Goal: Transaction & Acquisition: Purchase product/service

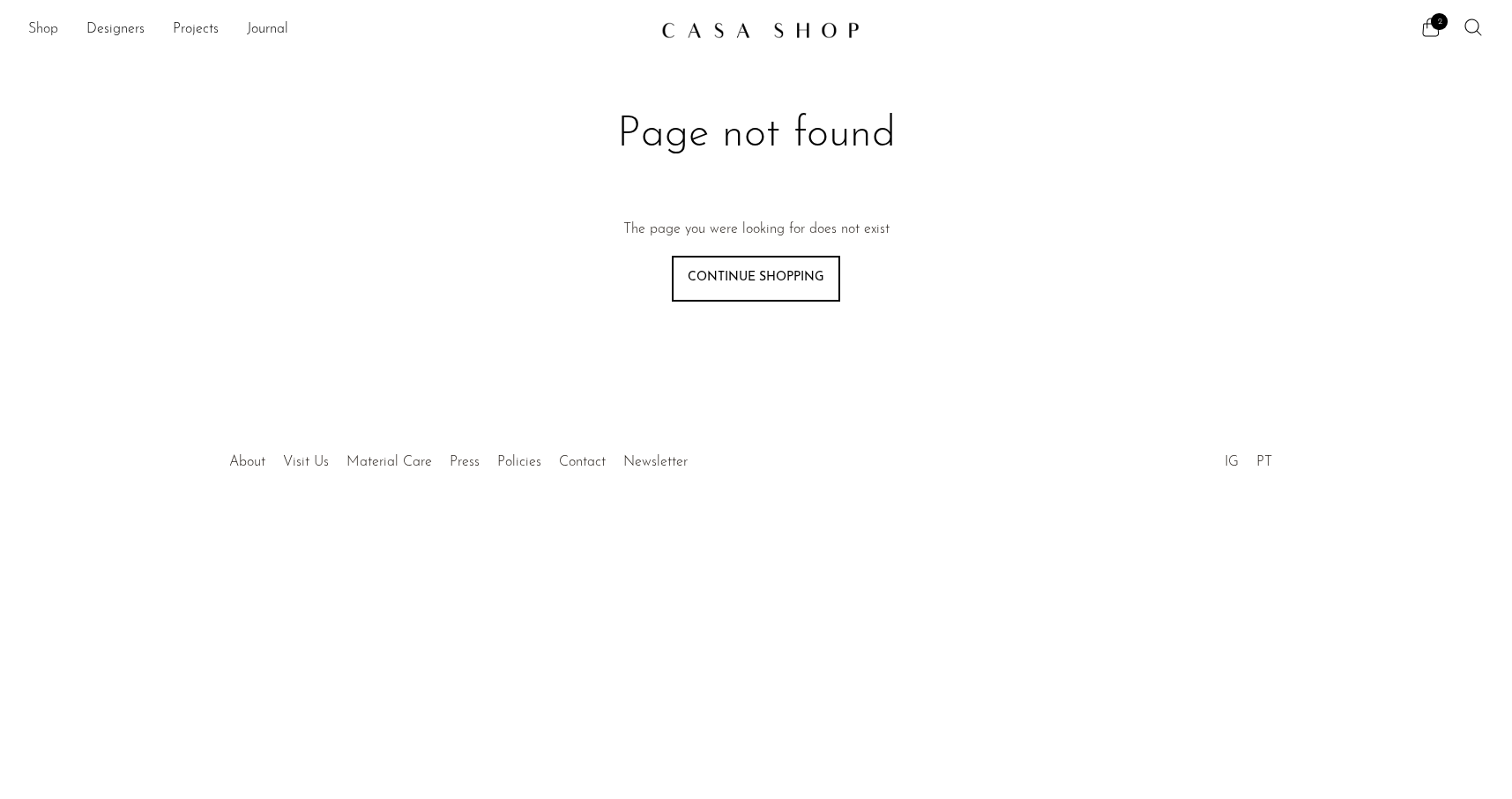
click at [41, 29] on link "Shop" at bounding box center [43, 29] width 30 height 23
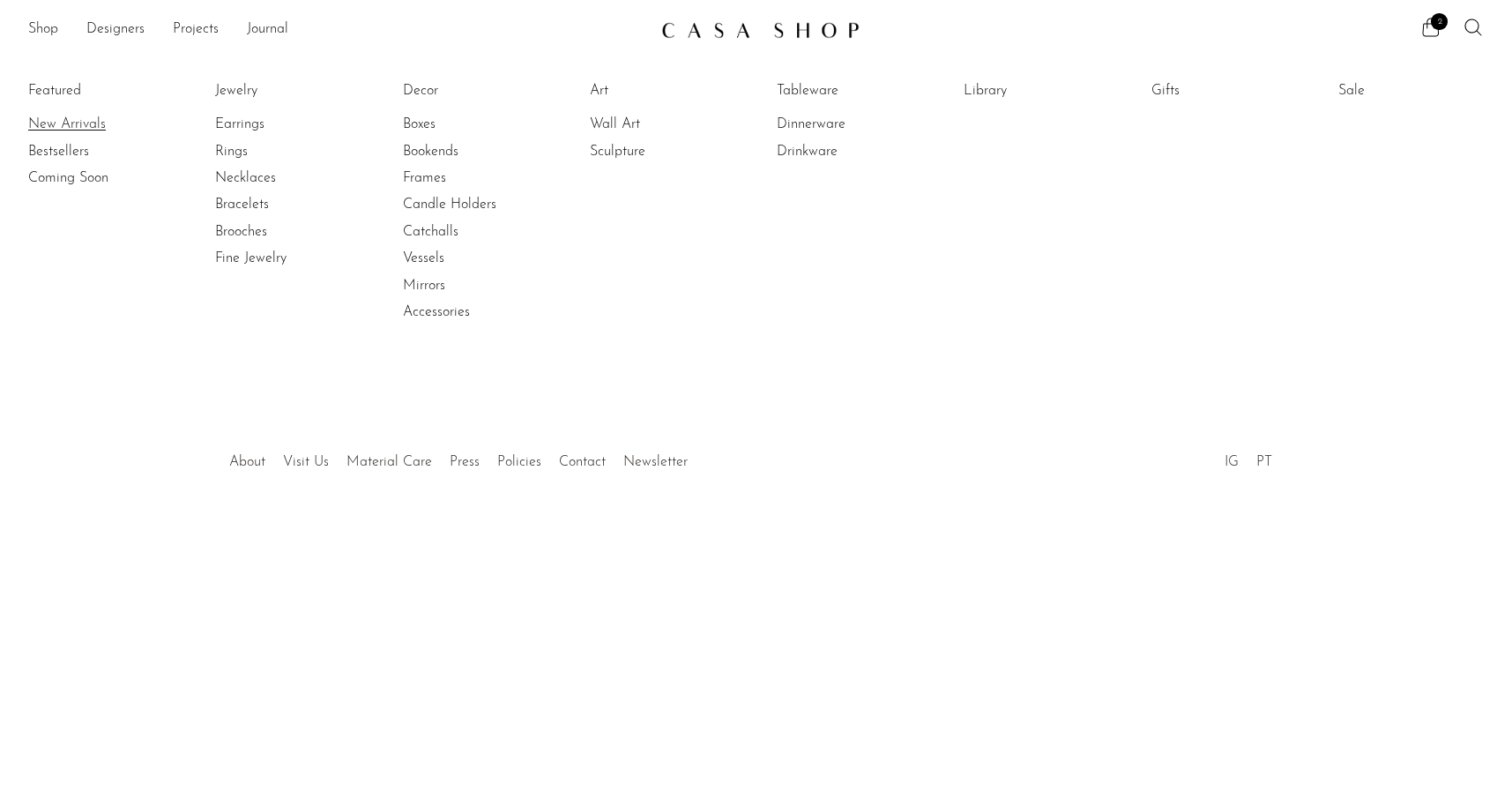
click at [52, 123] on link "New Arrivals" at bounding box center [94, 123] width 132 height 19
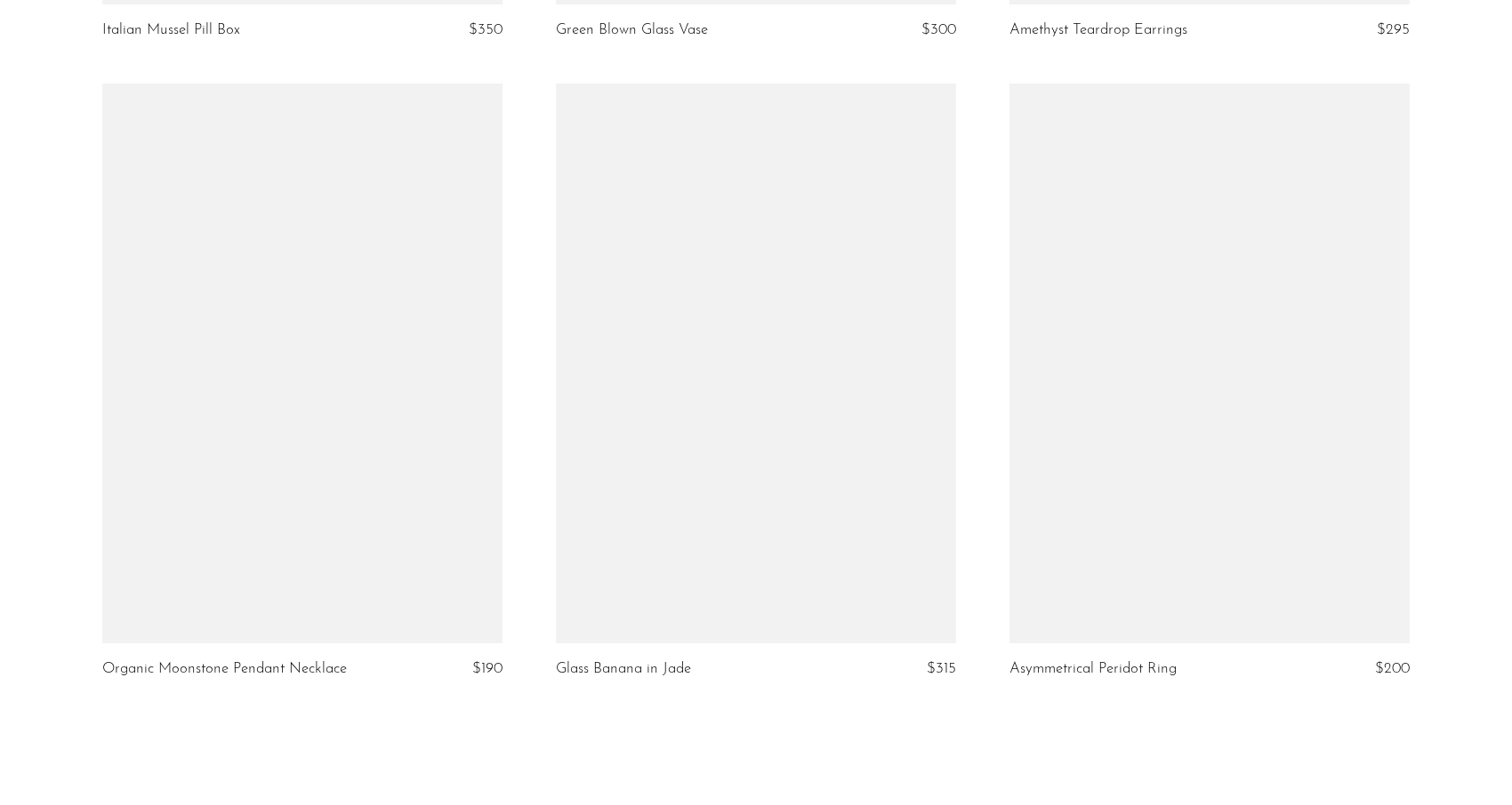
scroll to position [7434, 0]
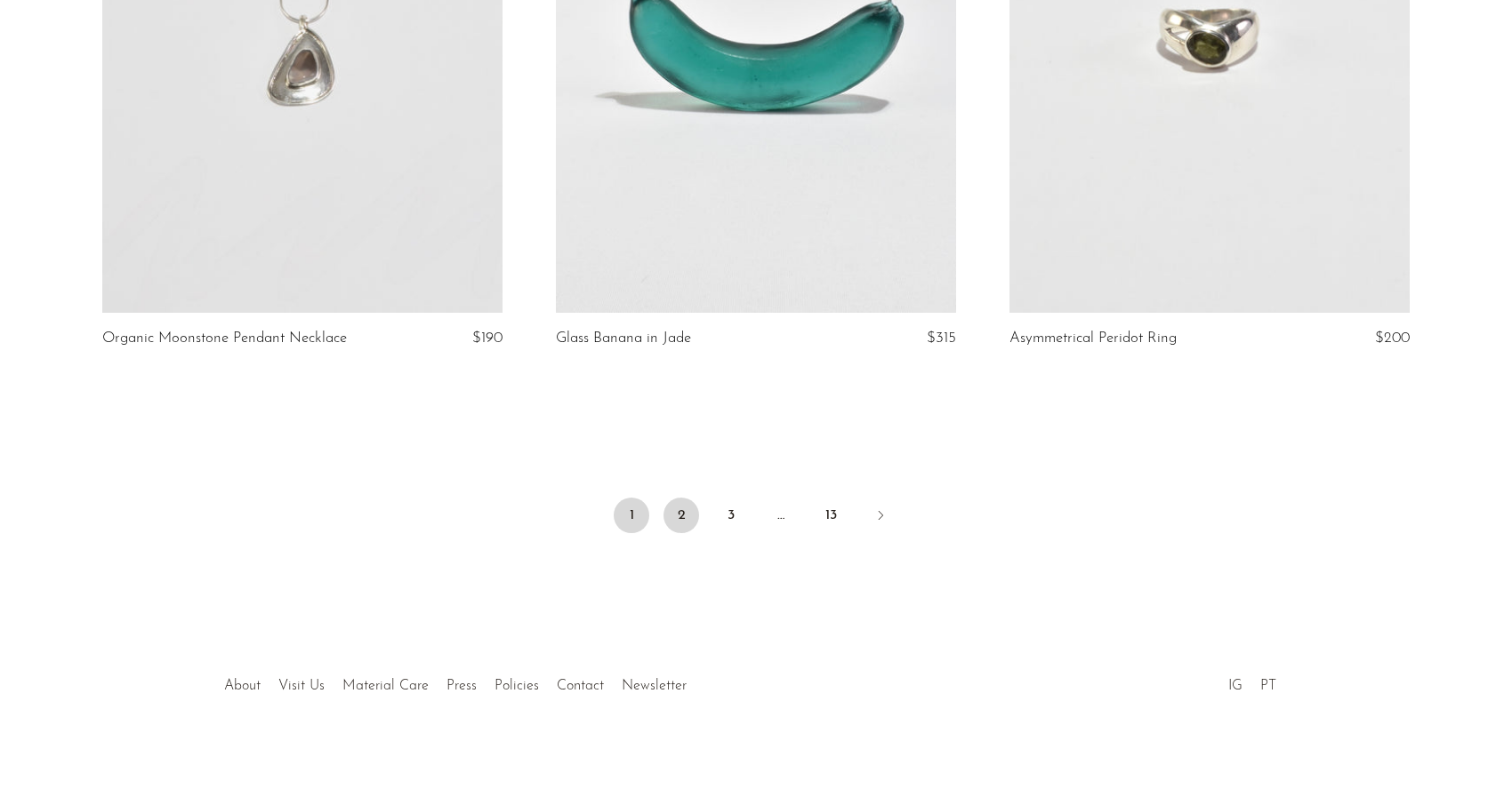
click at [684, 522] on link "2" at bounding box center [681, 515] width 36 height 36
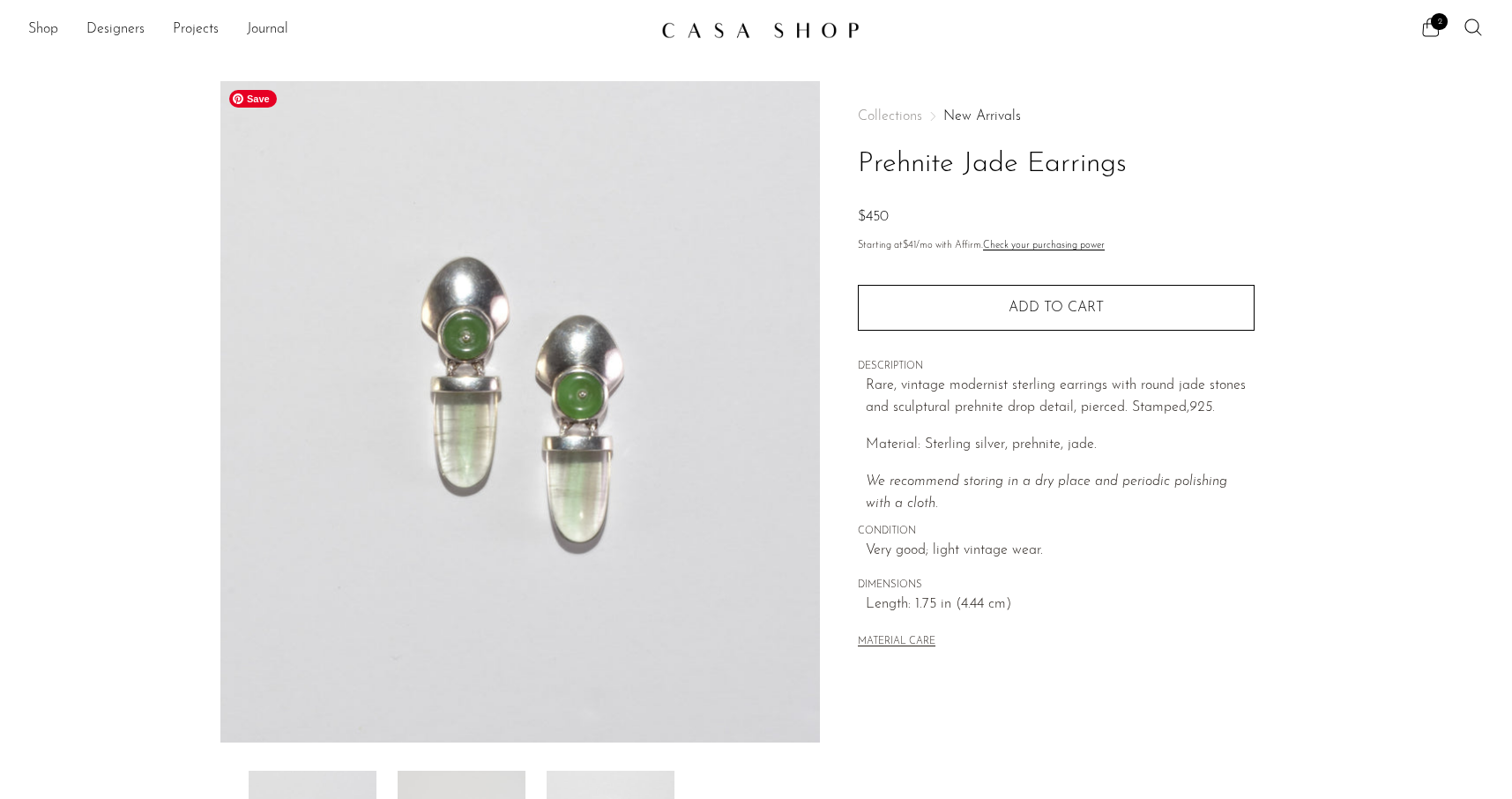
scroll to position [230, 0]
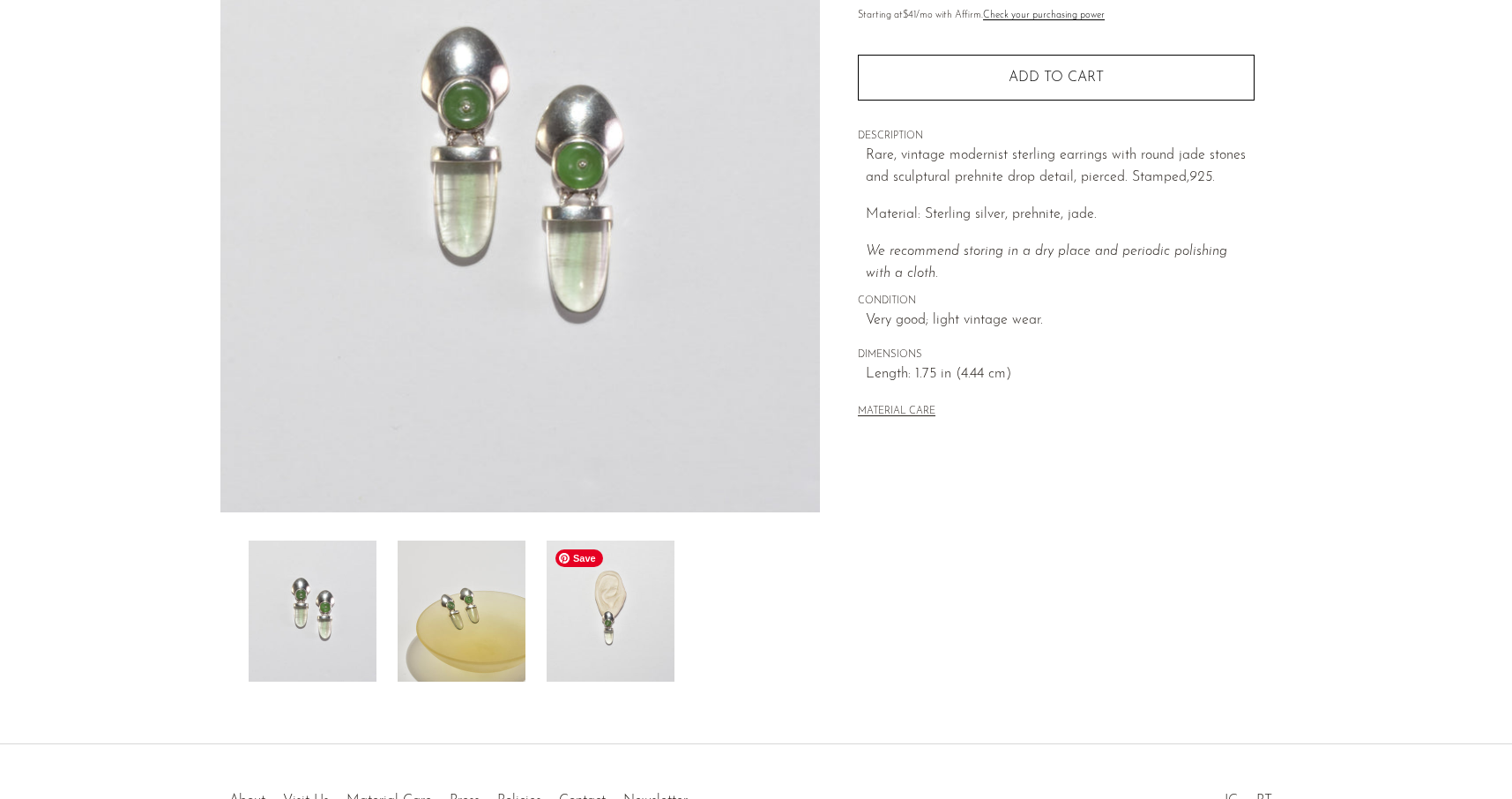
click at [591, 625] on img at bounding box center [610, 611] width 128 height 141
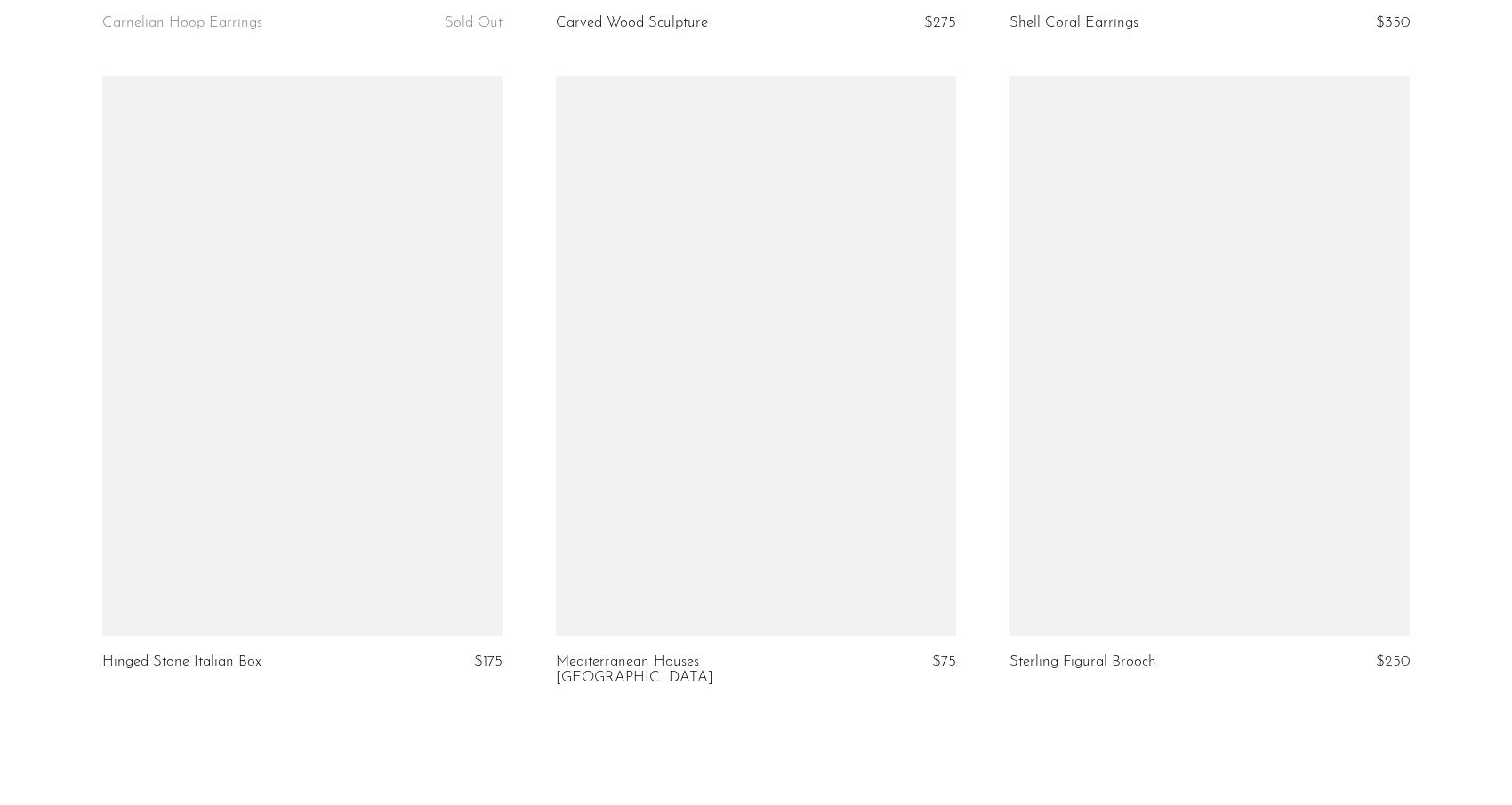
scroll to position [7434, 0]
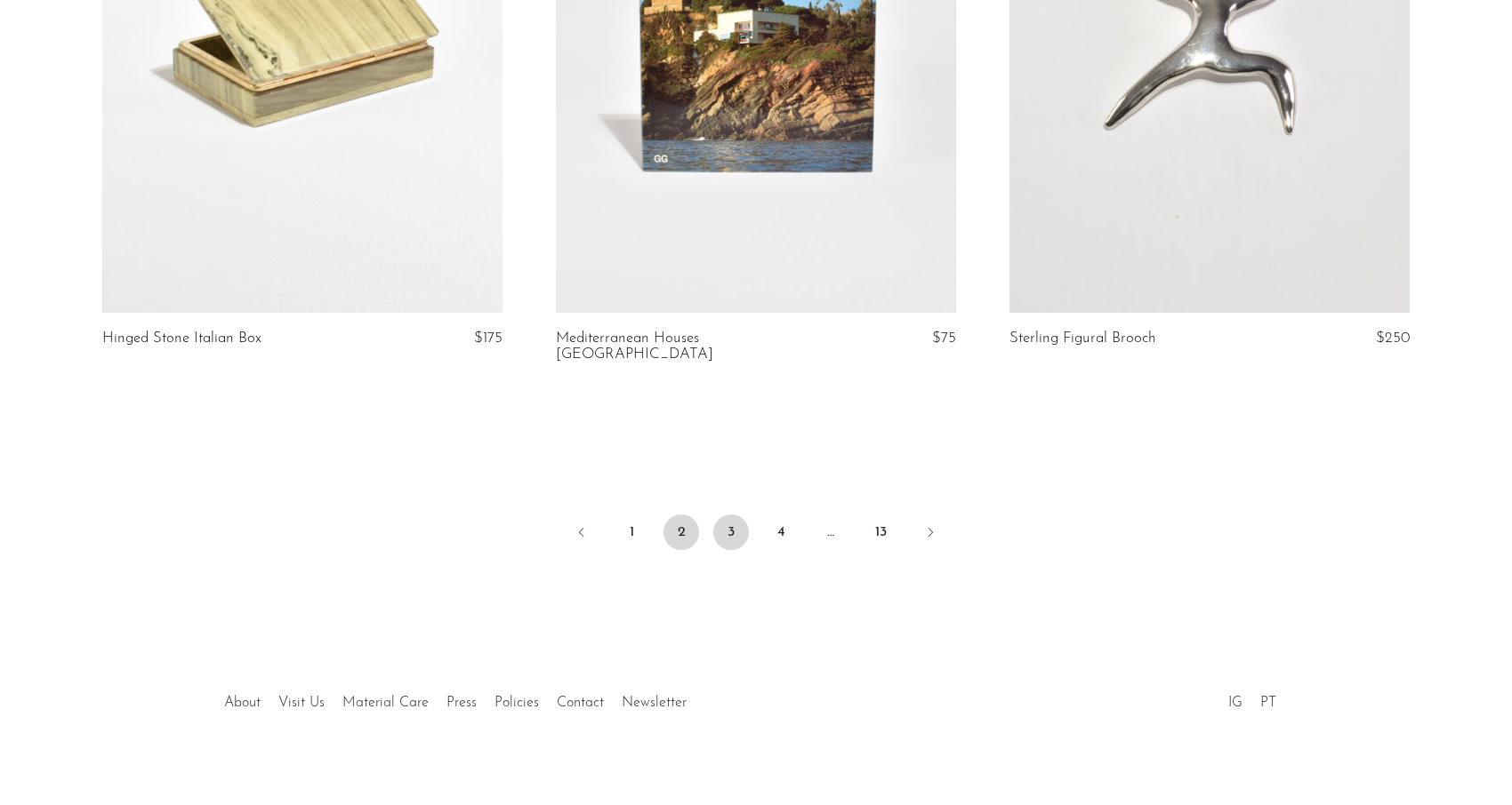
click at [732, 514] on link "3" at bounding box center [730, 532] width 36 height 36
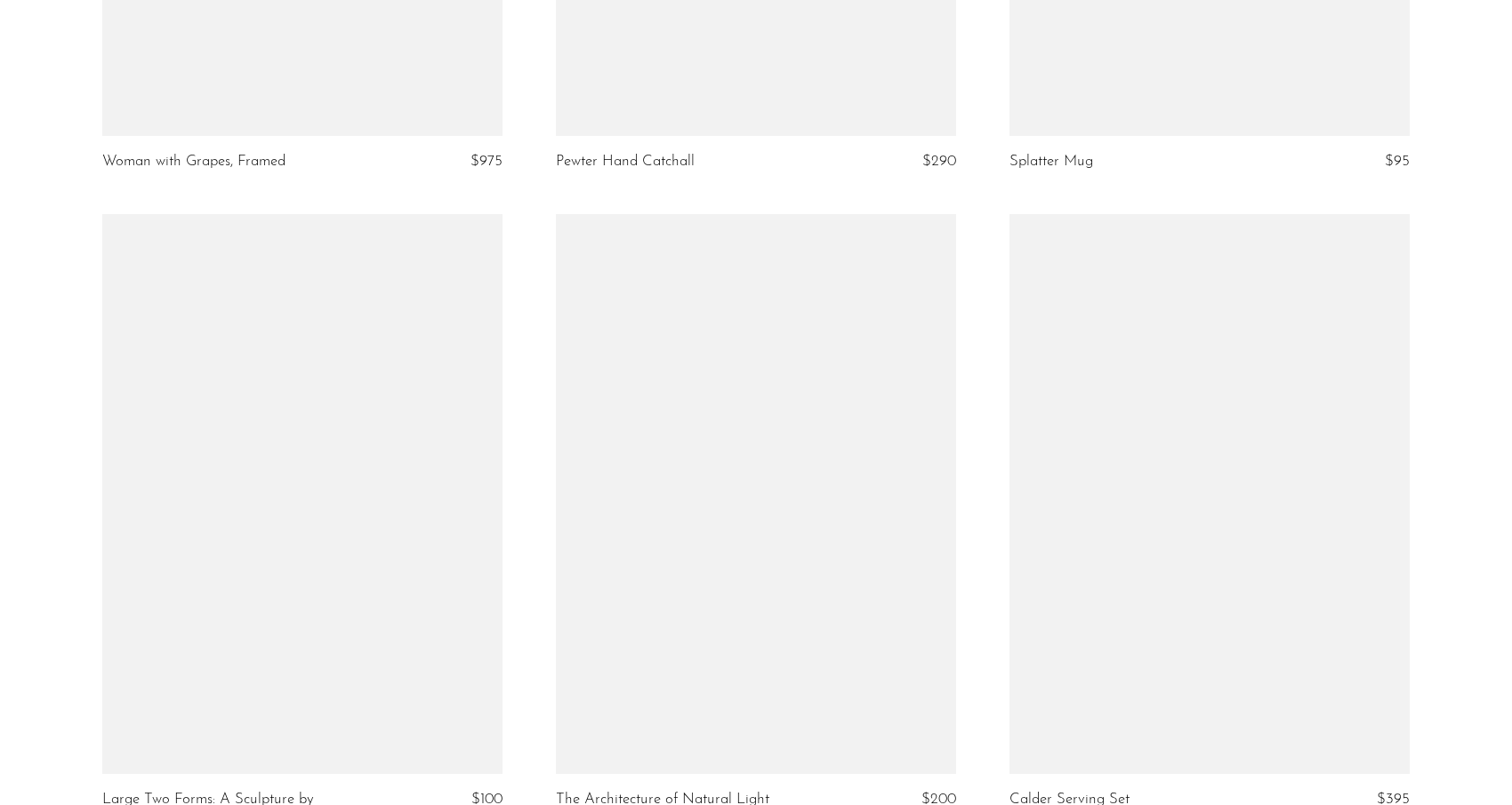
scroll to position [7451, 0]
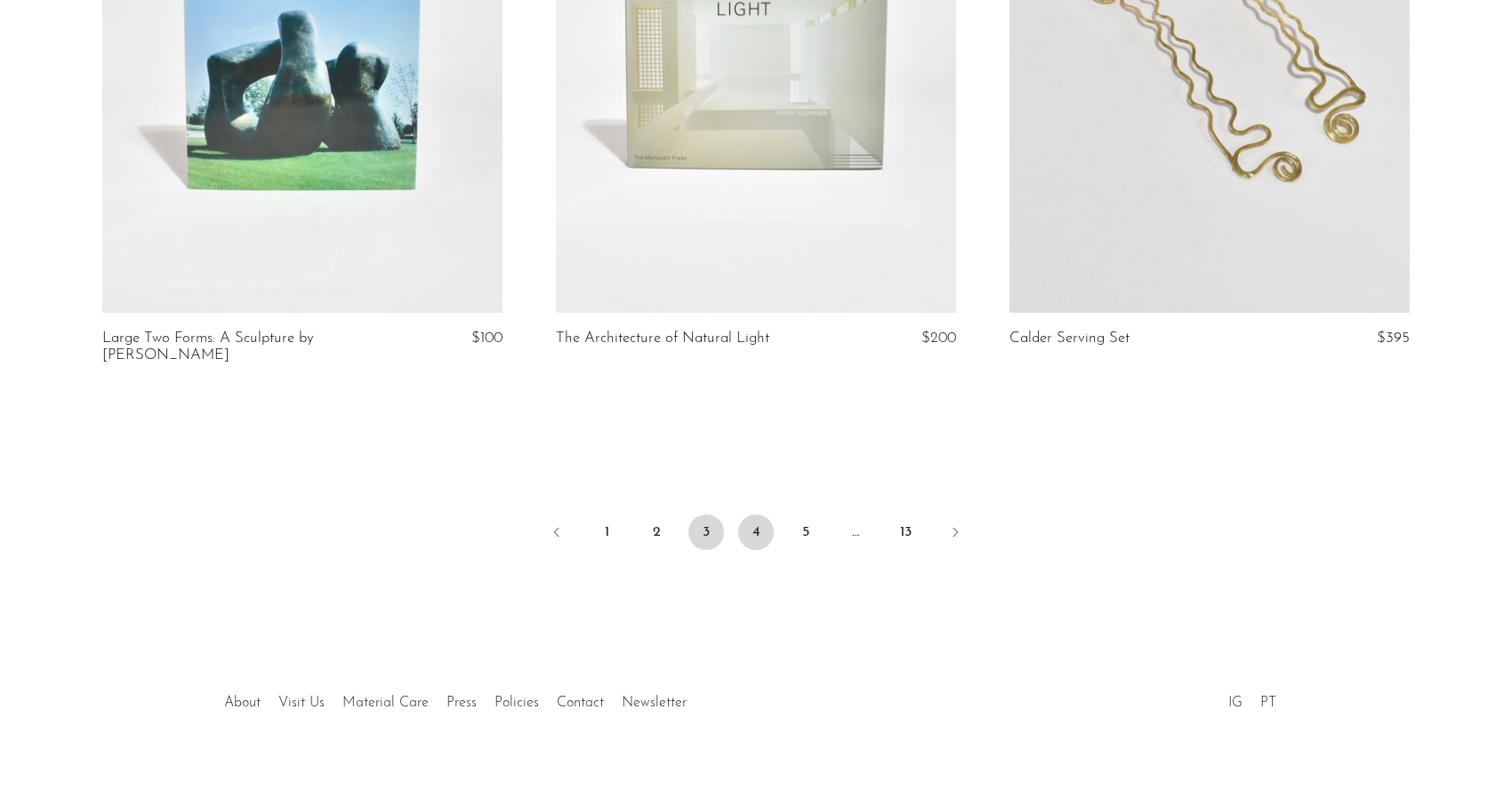
click at [764, 530] on link "4" at bounding box center [755, 532] width 36 height 36
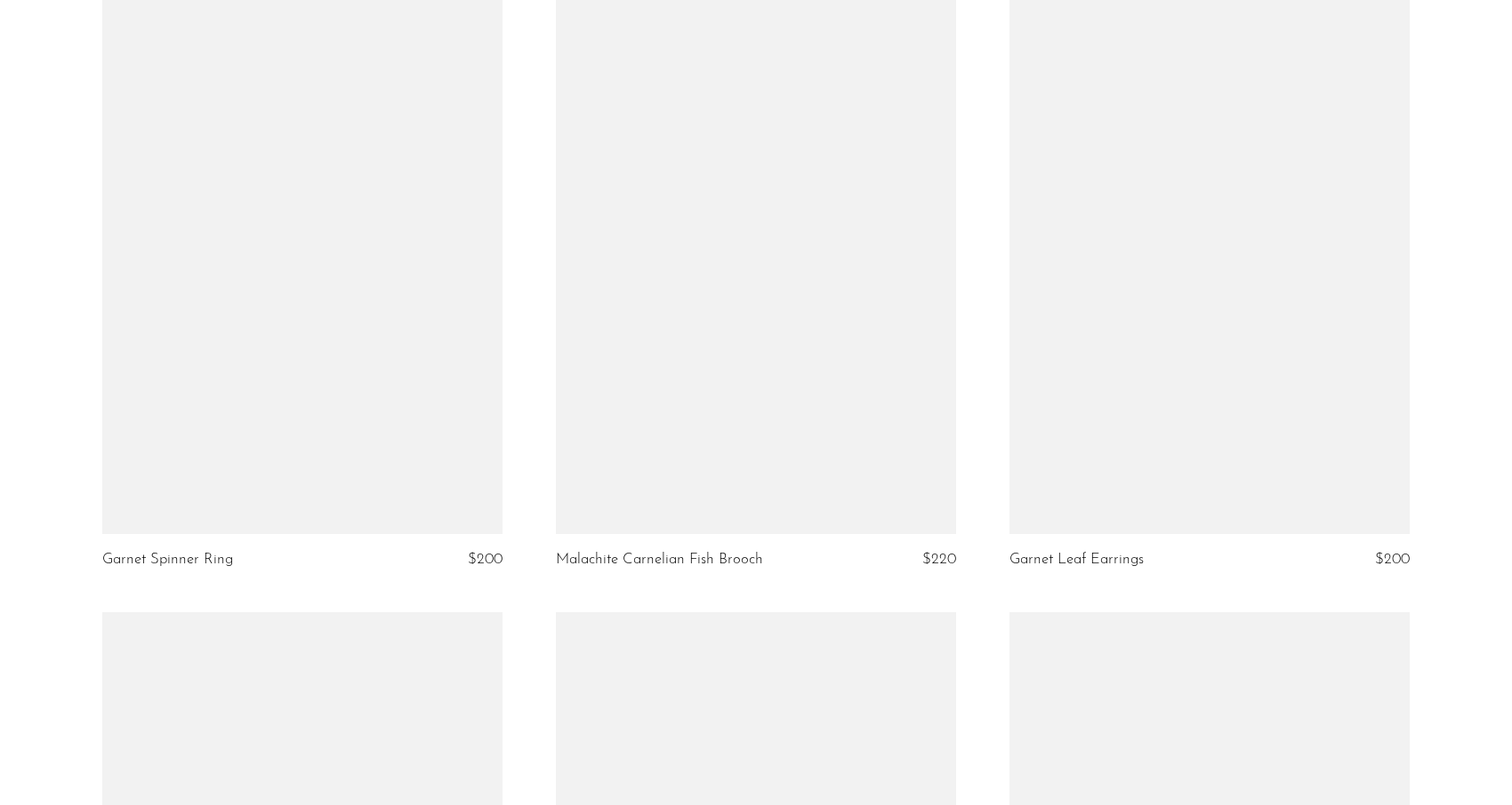
scroll to position [3951, 0]
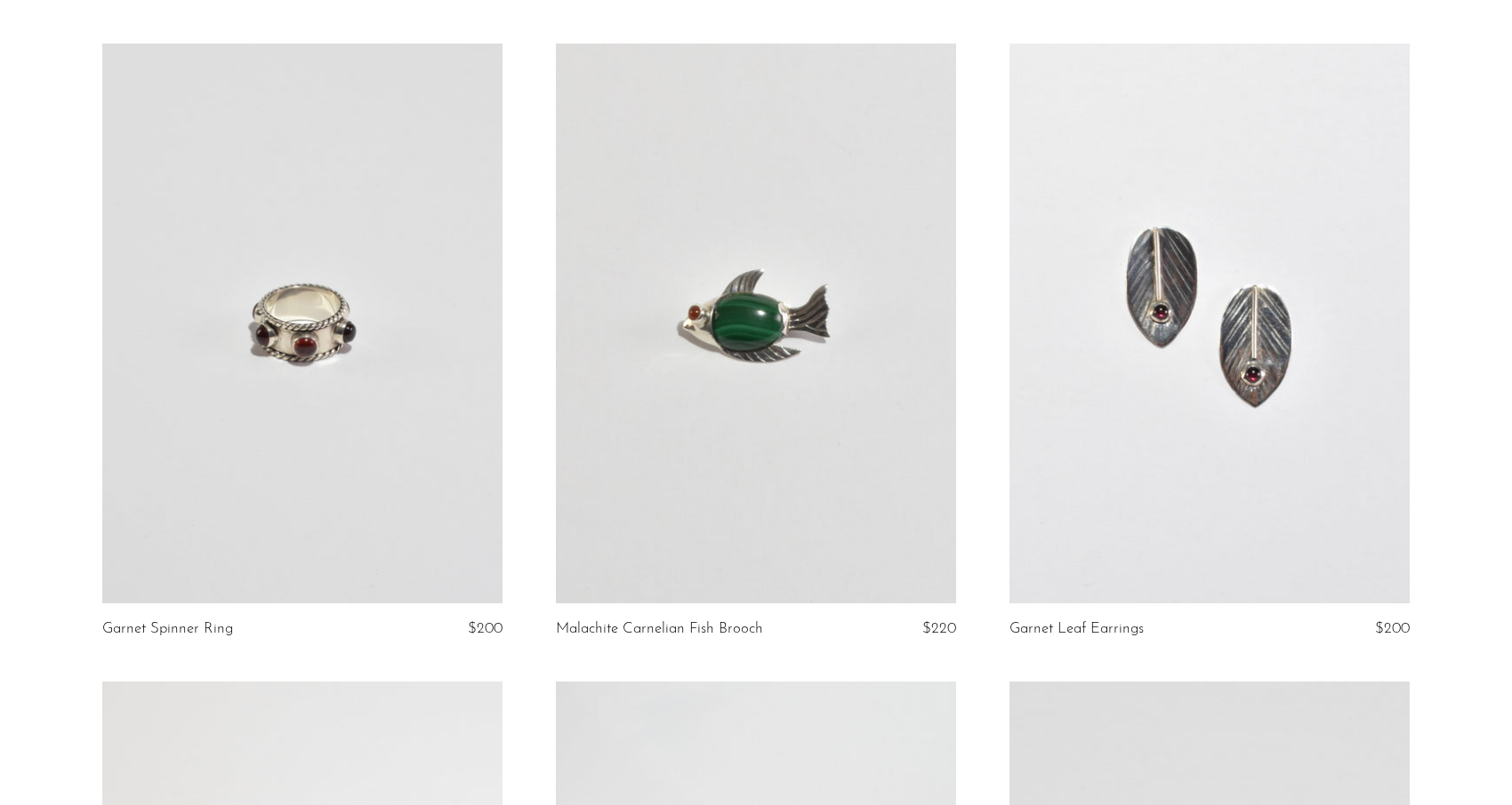
click at [819, 259] on link at bounding box center [756, 323] width 400 height 560
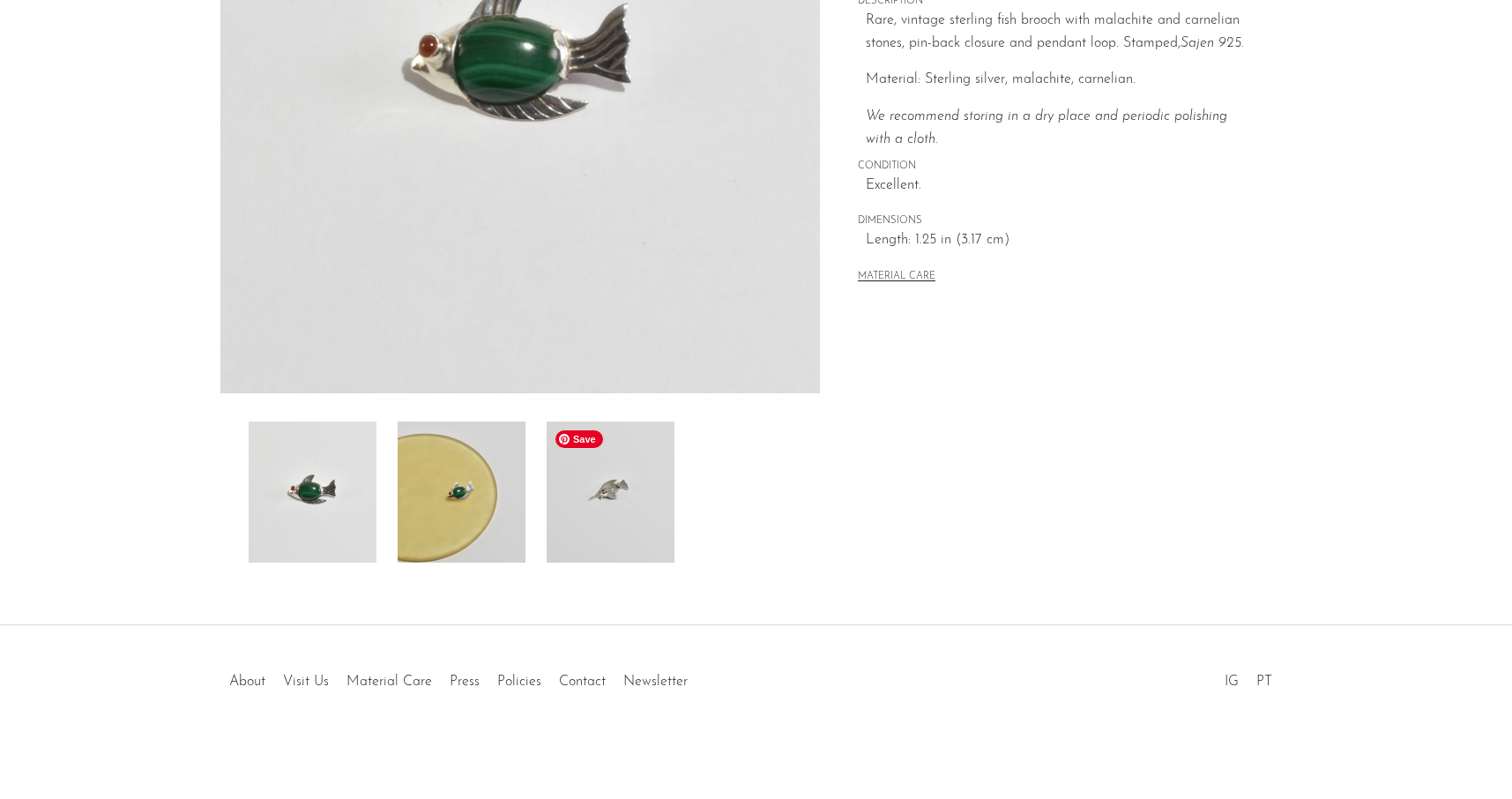
click at [621, 460] on img at bounding box center [610, 492] width 128 height 141
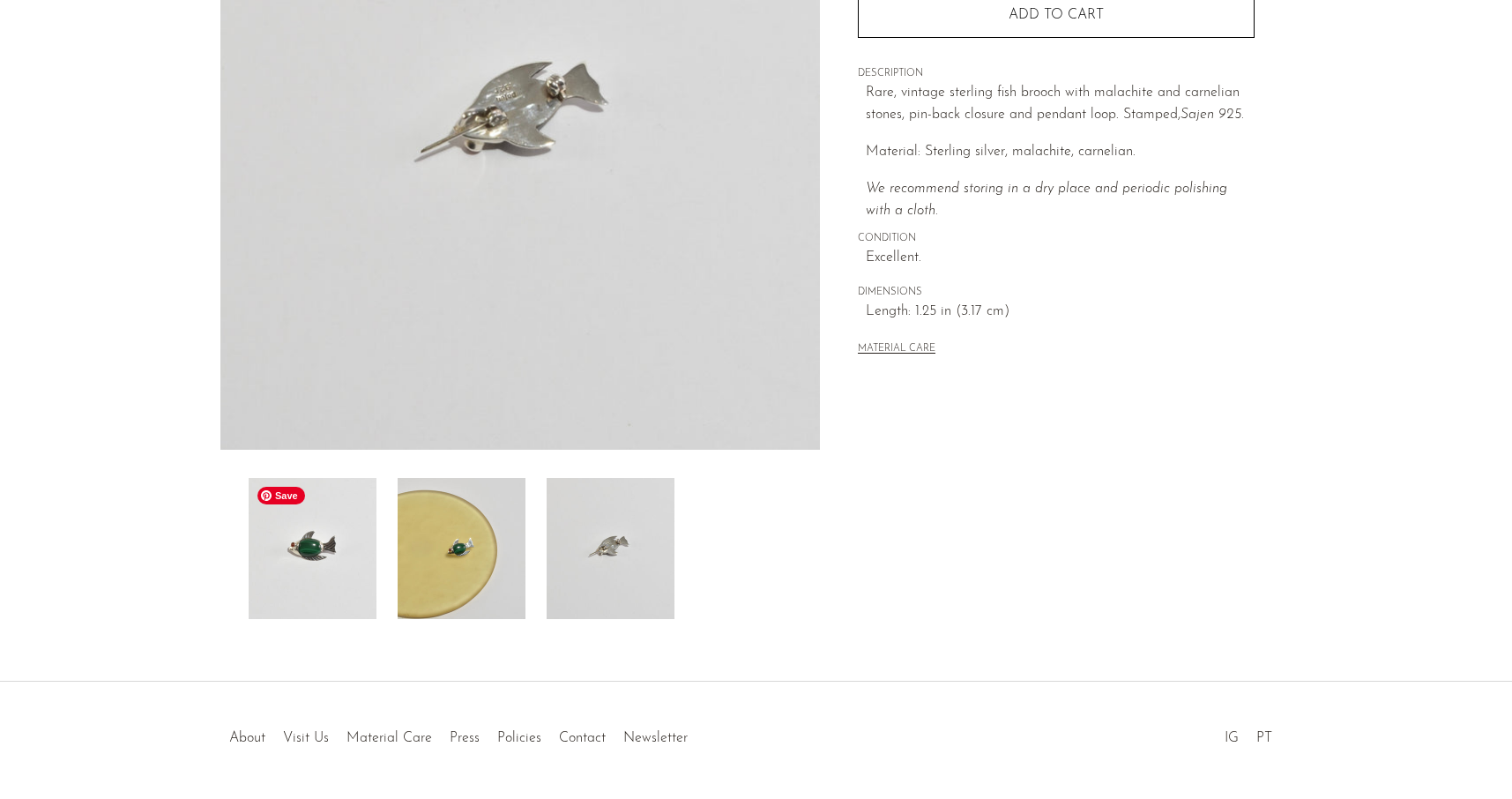
click at [371, 556] on img at bounding box center [312, 549] width 128 height 141
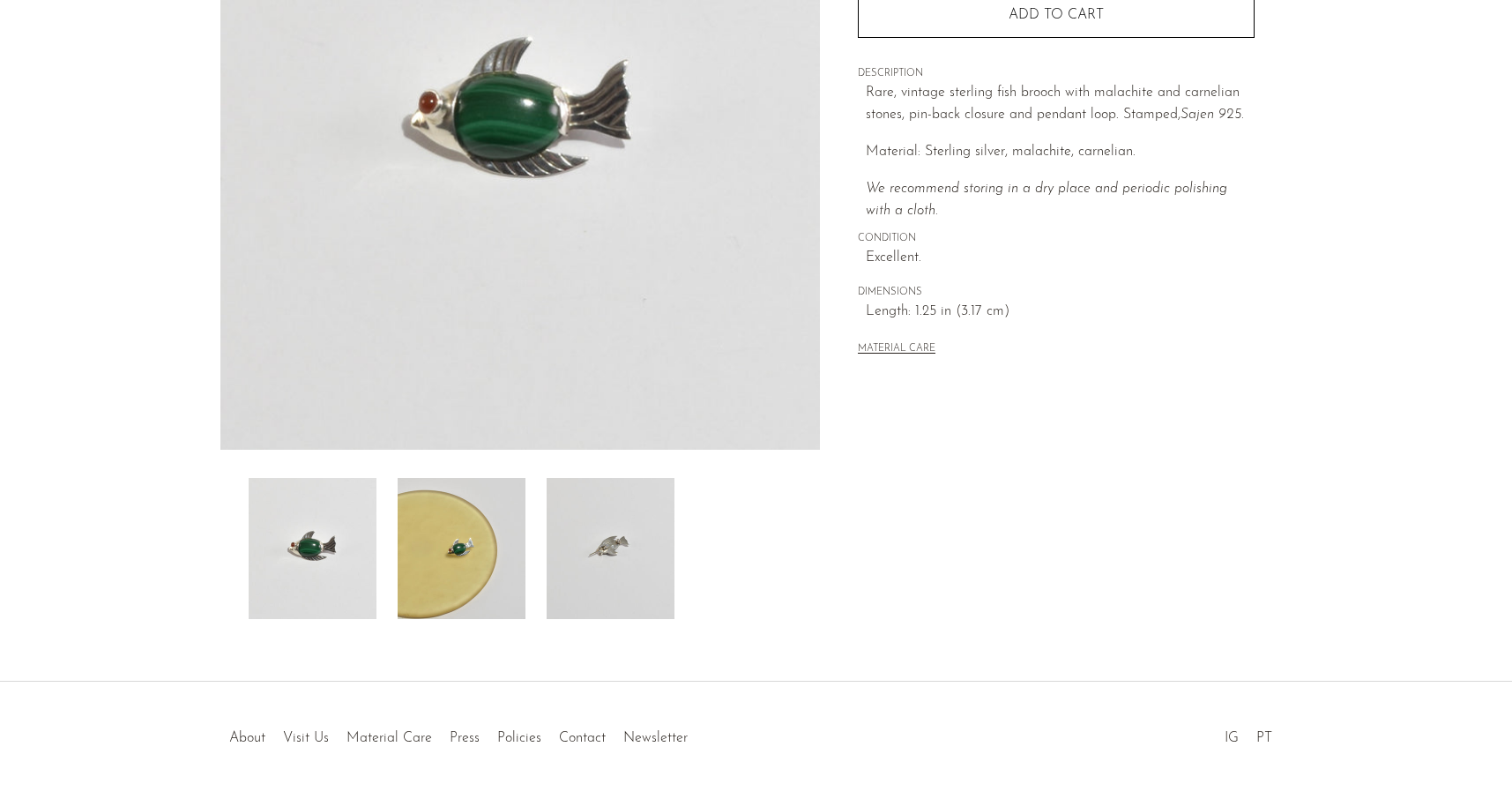
scroll to position [174, 0]
